Goal: Task Accomplishment & Management: Use online tool/utility

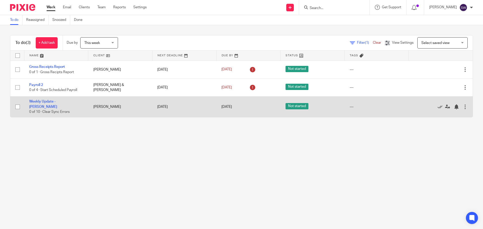
click at [61, 105] on td "Weekly Update - [PERSON_NAME] 0 of 10 · Clear Sync Errors" at bounding box center [56, 107] width 64 height 21
click at [57, 103] on link "Weekly Update - [PERSON_NAME]" at bounding box center [43, 104] width 28 height 9
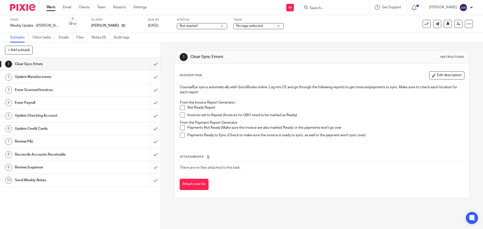
click at [181, 109] on span at bounding box center [182, 107] width 5 height 5
click at [182, 114] on span at bounding box center [182, 115] width 5 height 5
click at [180, 125] on span at bounding box center [182, 127] width 5 height 5
click at [180, 135] on span at bounding box center [182, 135] width 5 height 5
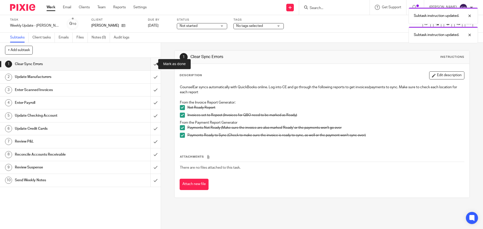
click at [148, 63] on input "submit" at bounding box center [80, 64] width 161 height 13
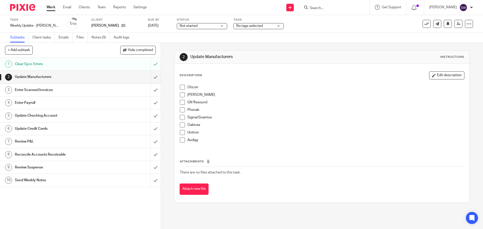
click at [180, 89] on span at bounding box center [182, 87] width 5 height 5
click at [181, 99] on li "Starkey" at bounding box center [322, 96] width 284 height 8
click at [181, 95] on span at bounding box center [182, 94] width 5 height 5
click at [181, 105] on span at bounding box center [182, 102] width 5 height 5
